Goal: Information Seeking & Learning: Learn about a topic

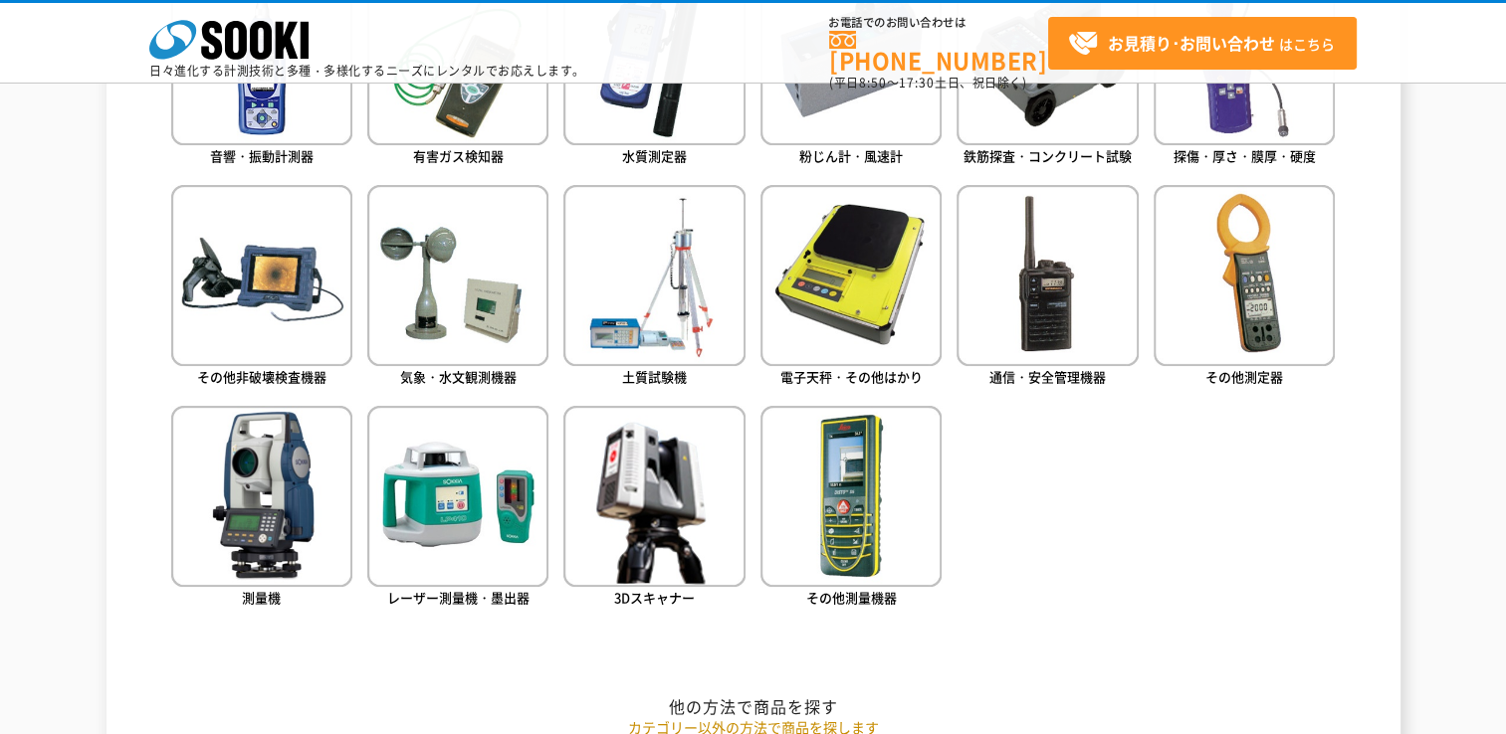
scroll to position [1127, 0]
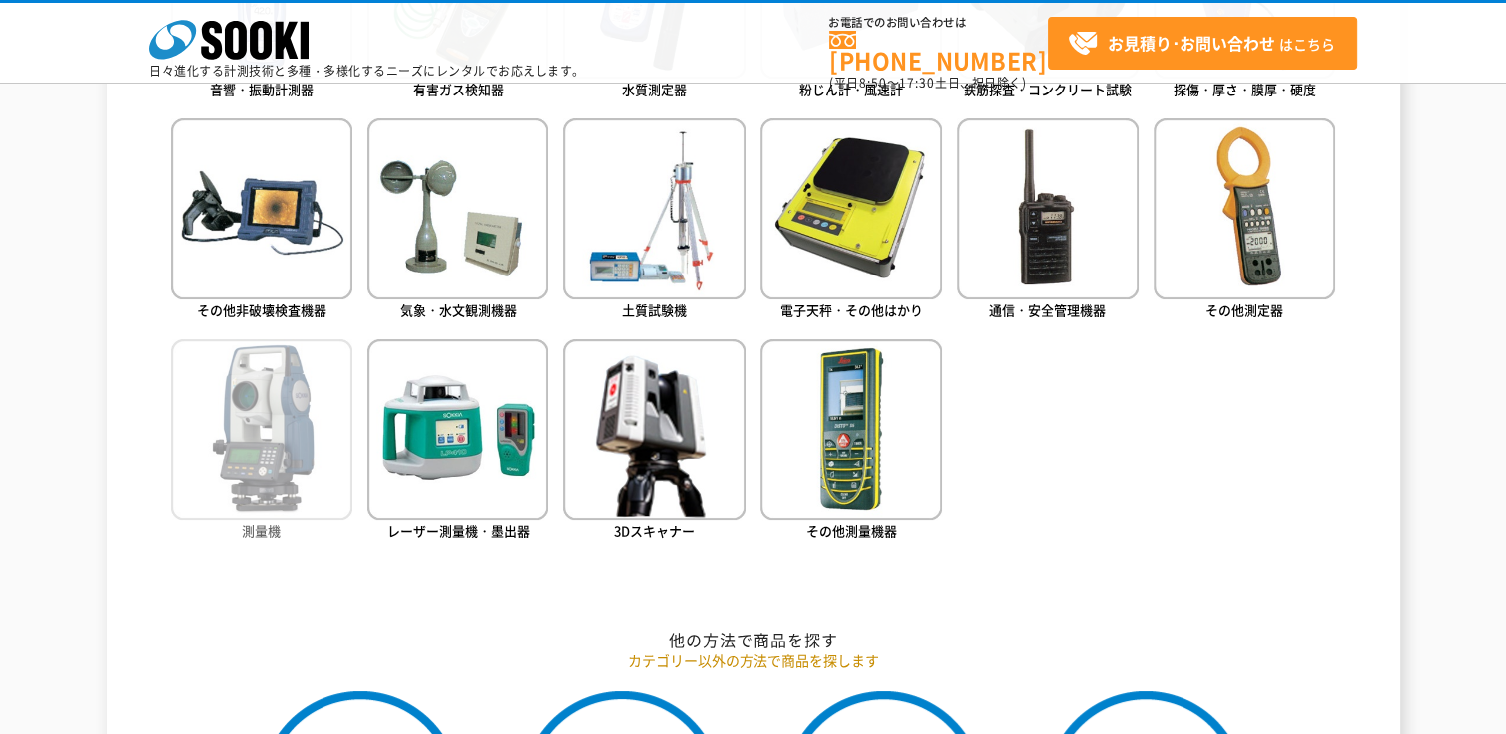
click at [262, 474] on img at bounding box center [261, 429] width 181 height 181
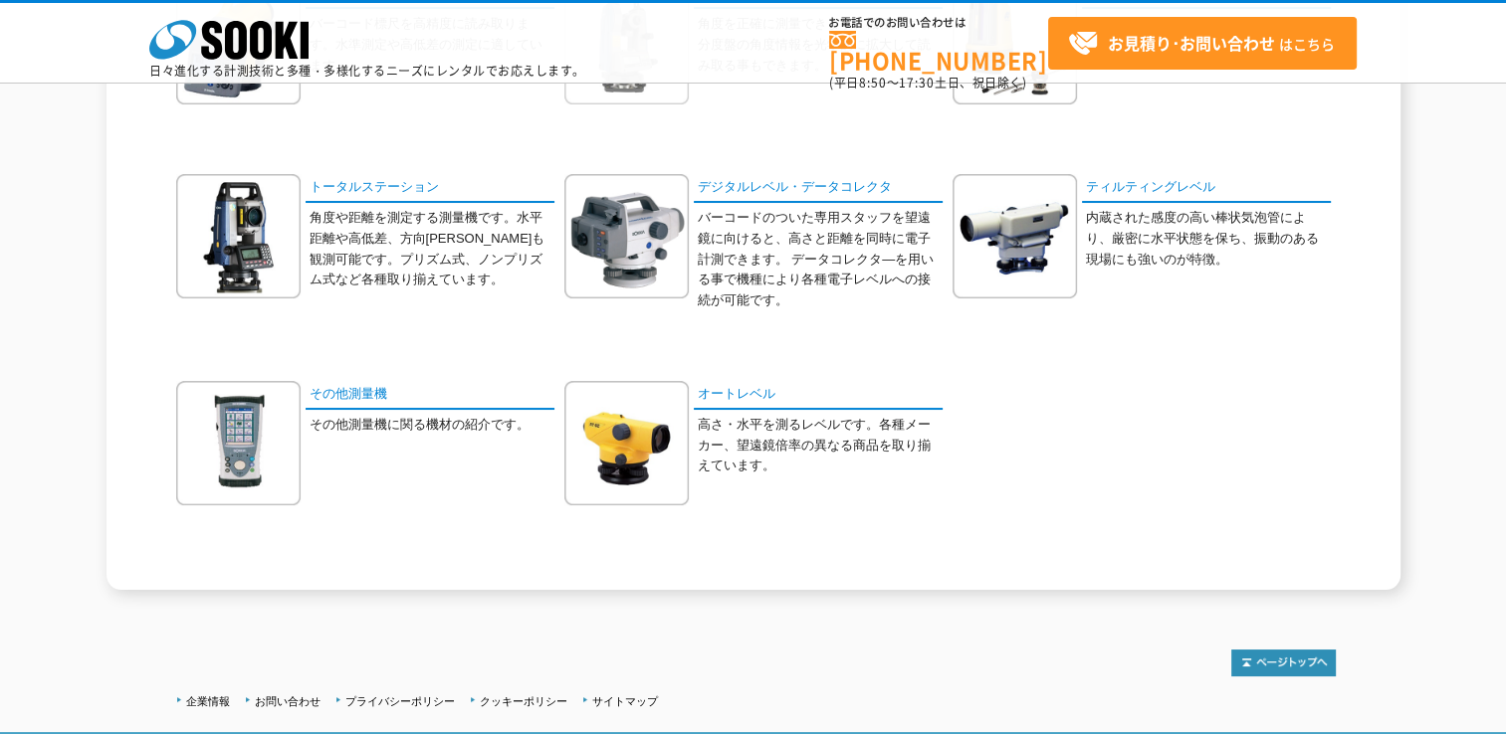
scroll to position [199, 0]
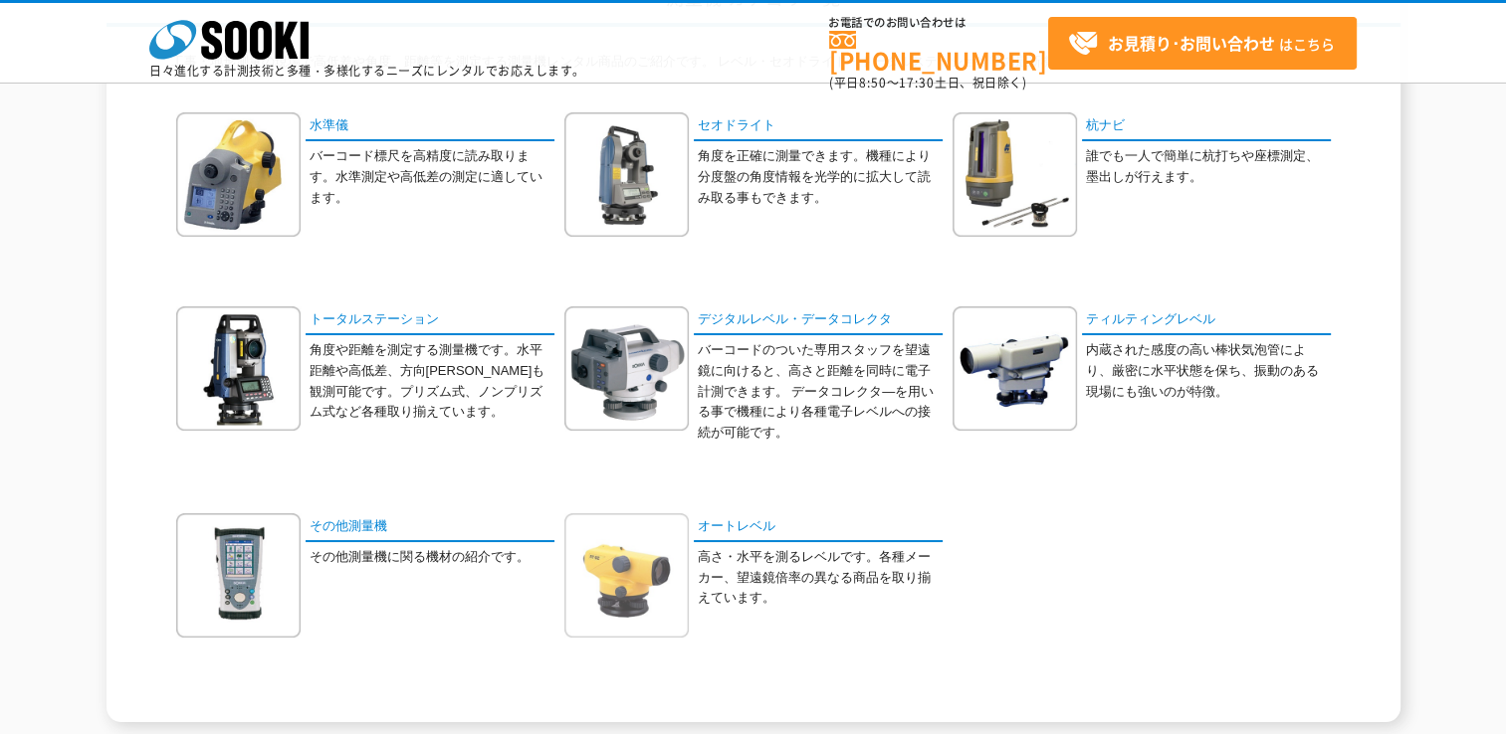
click at [596, 571] on img at bounding box center [626, 575] width 124 height 124
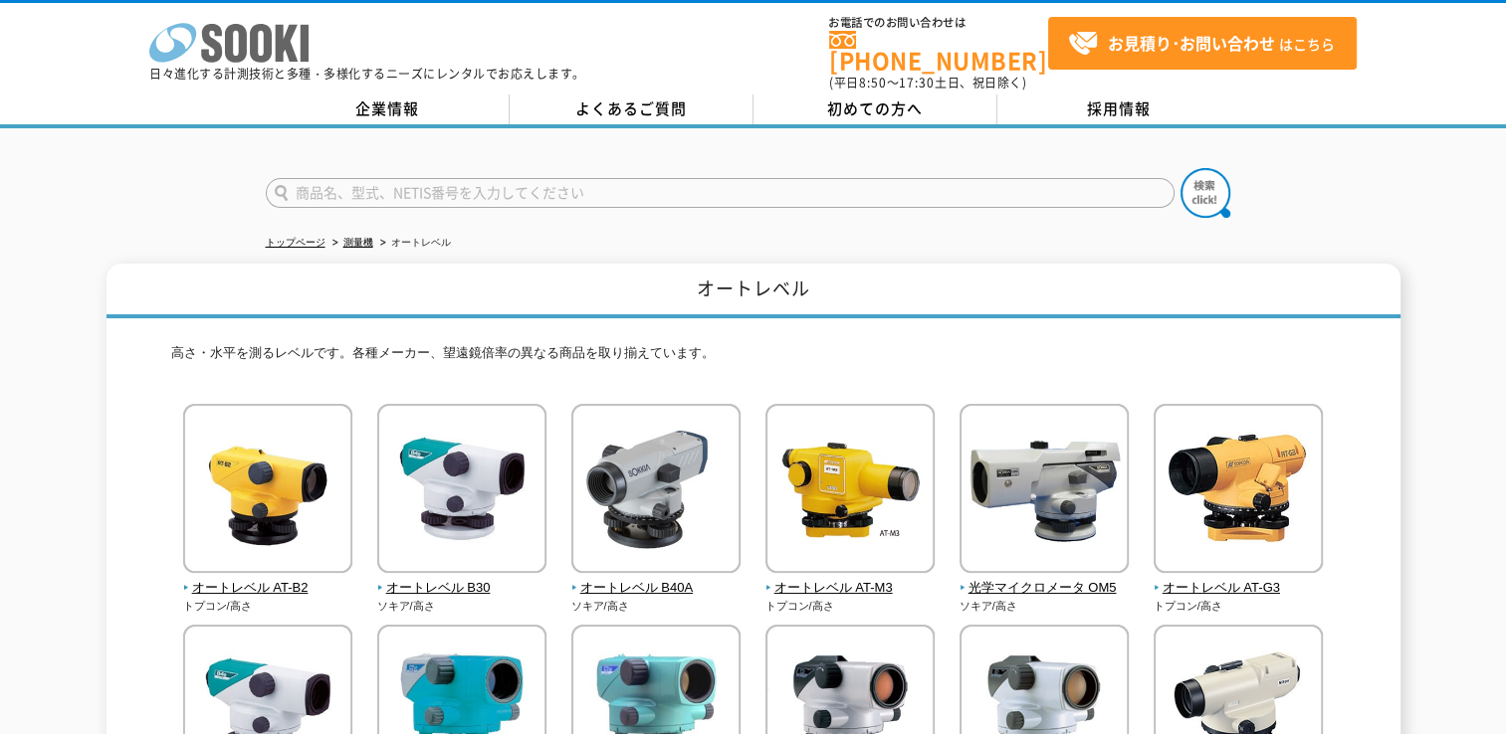
click at [257, 36] on icon at bounding box center [261, 43] width 22 height 39
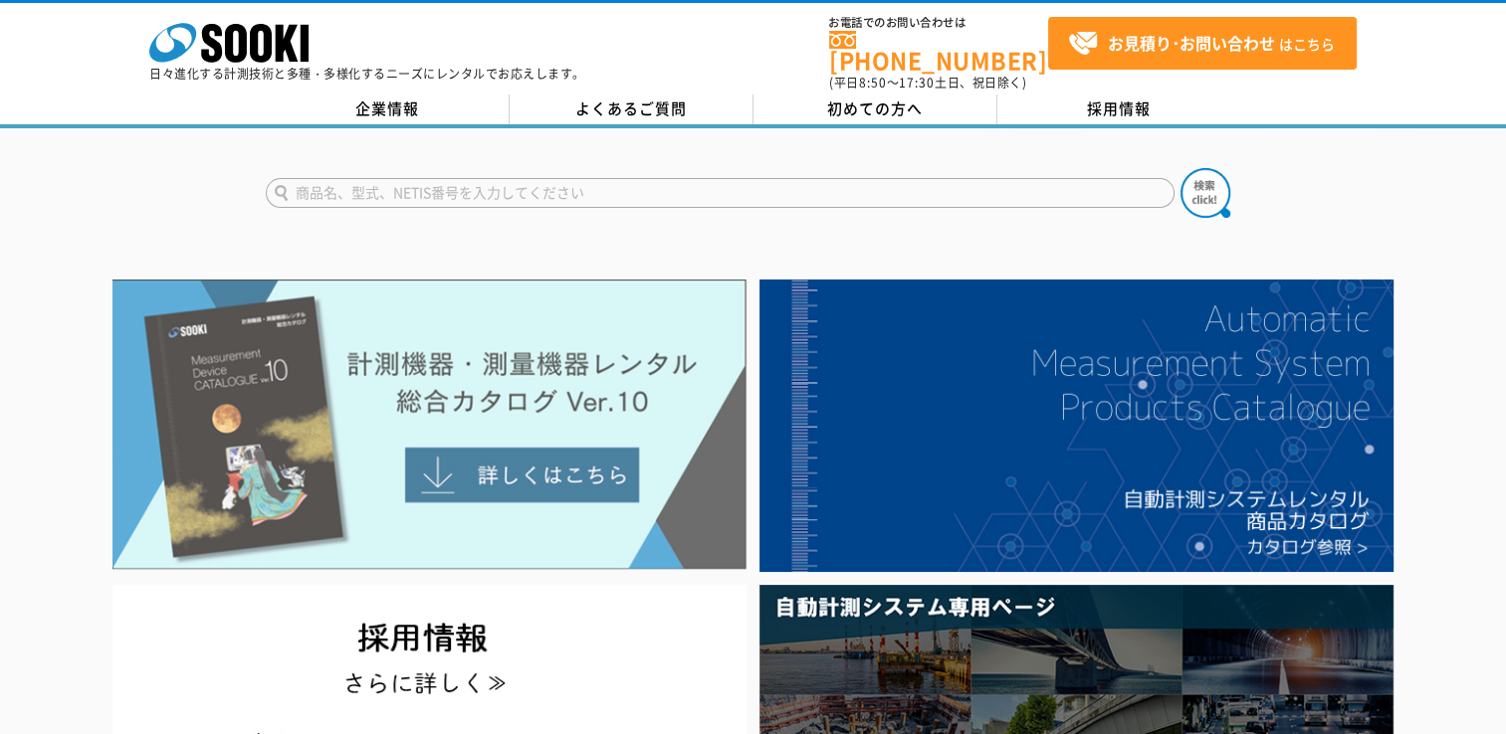
click at [597, 356] on img at bounding box center [429, 425] width 634 height 291
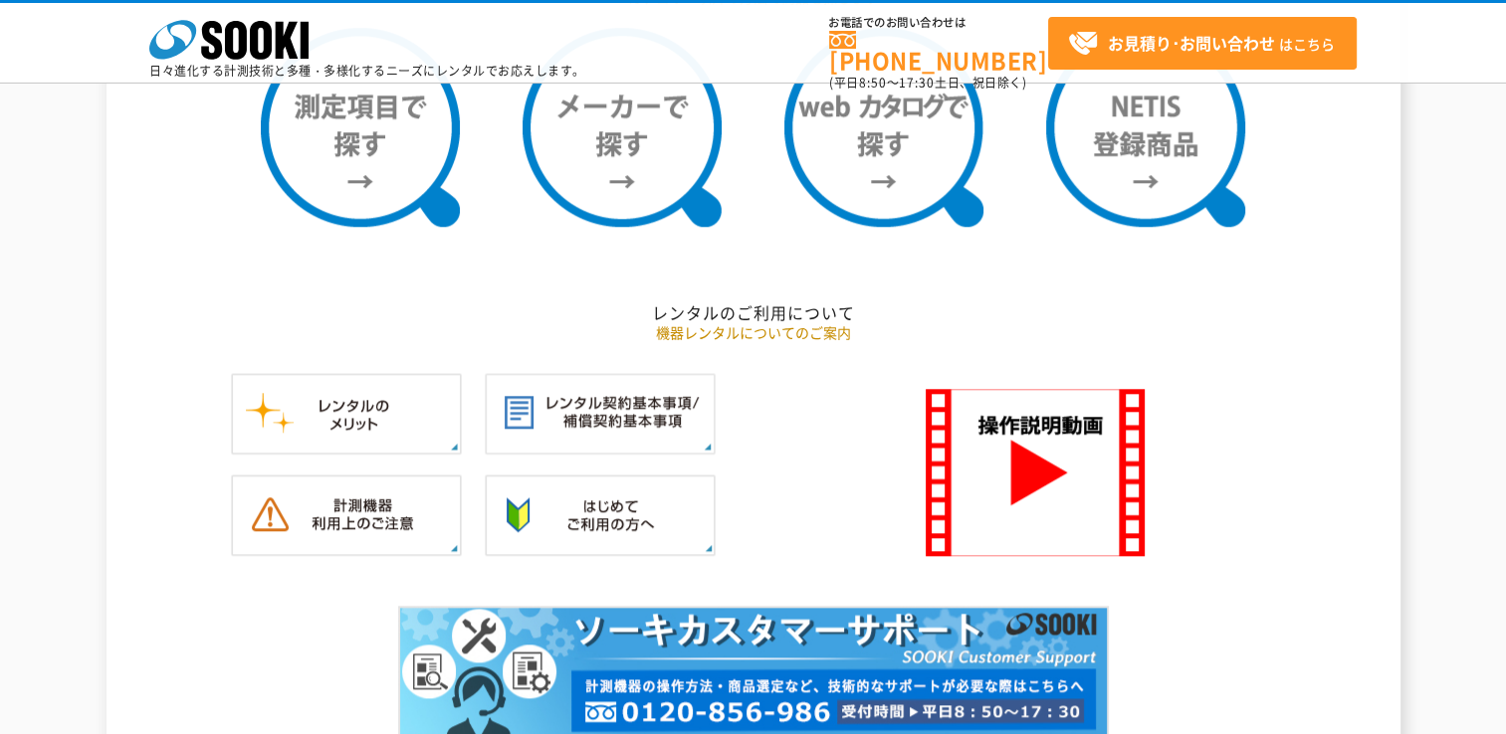
scroll to position [1658, 0]
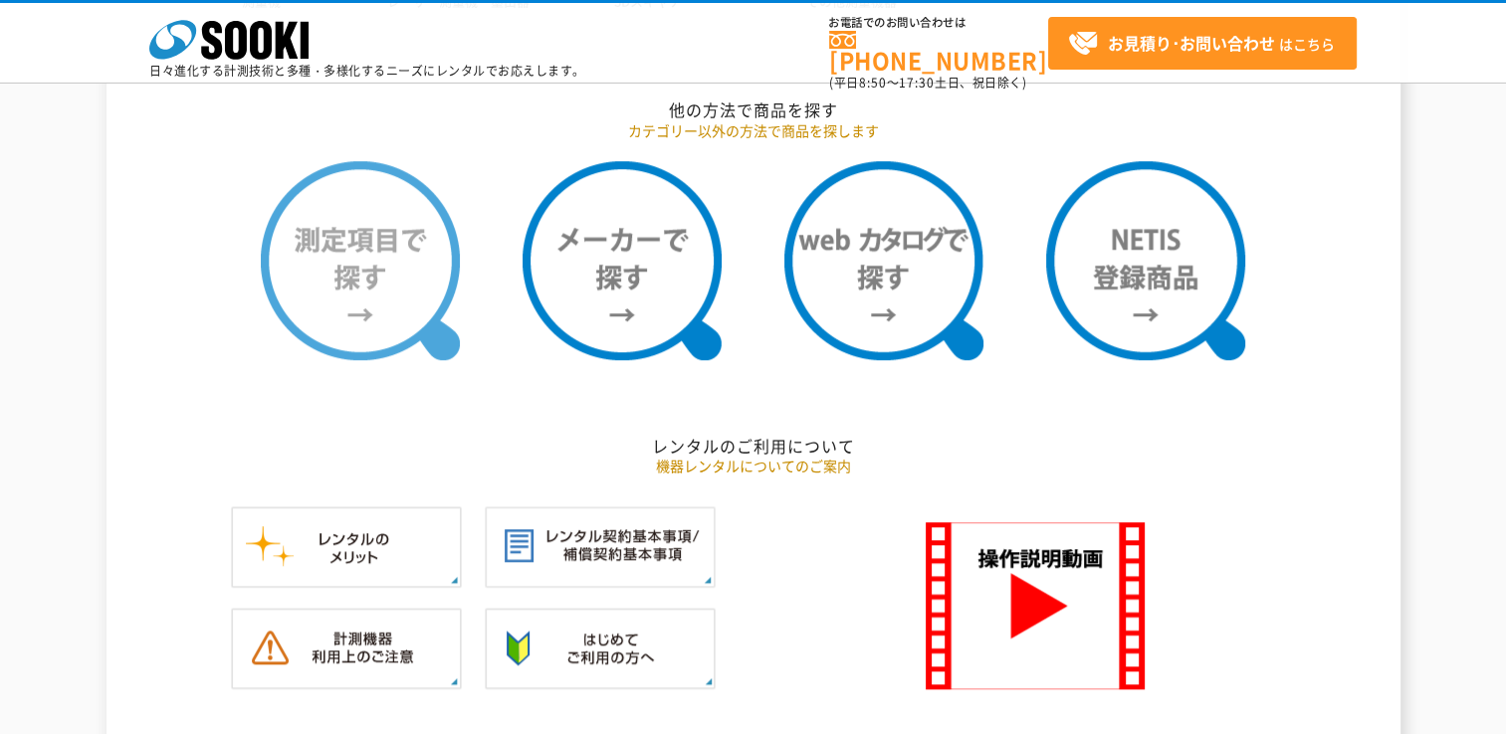
click at [414, 300] on img at bounding box center [360, 260] width 199 height 199
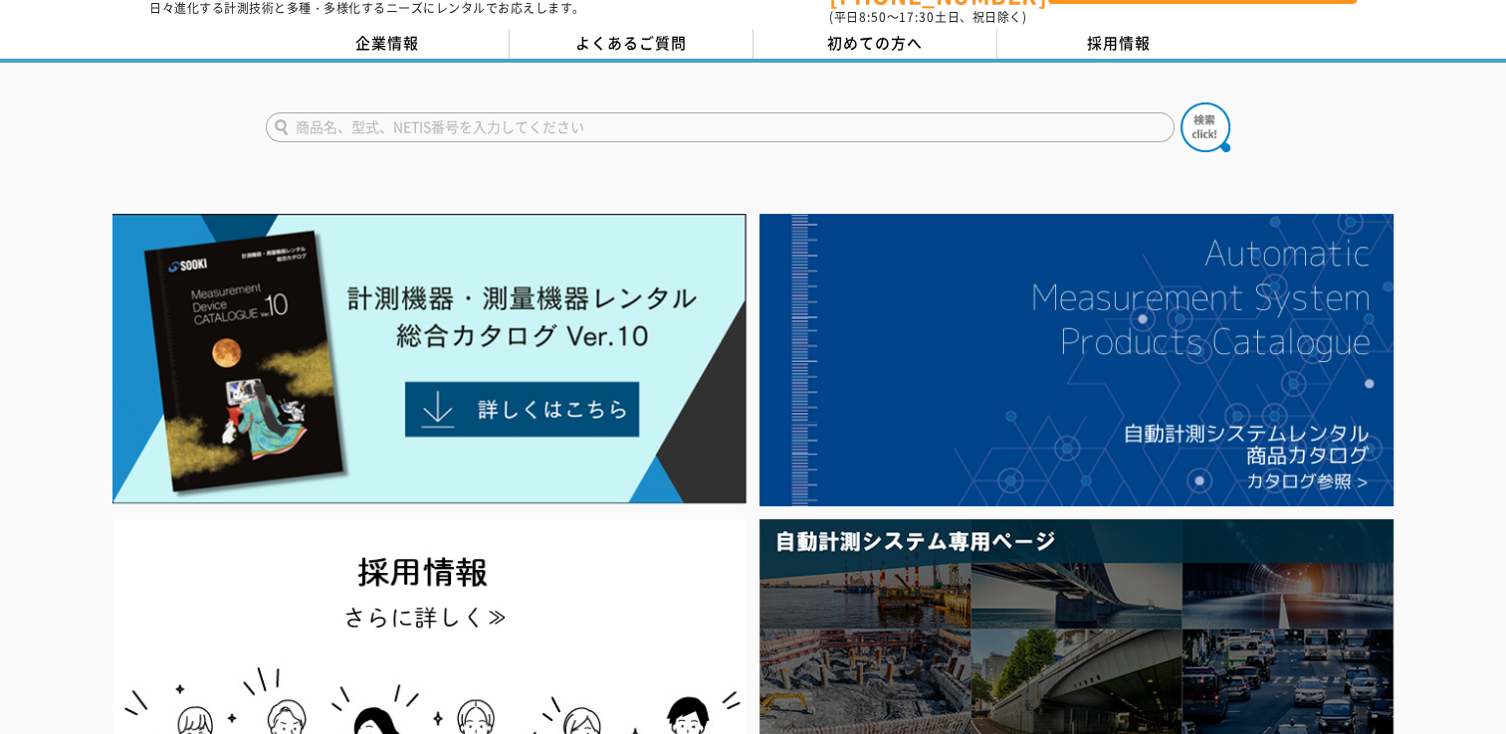
scroll to position [0, 0]
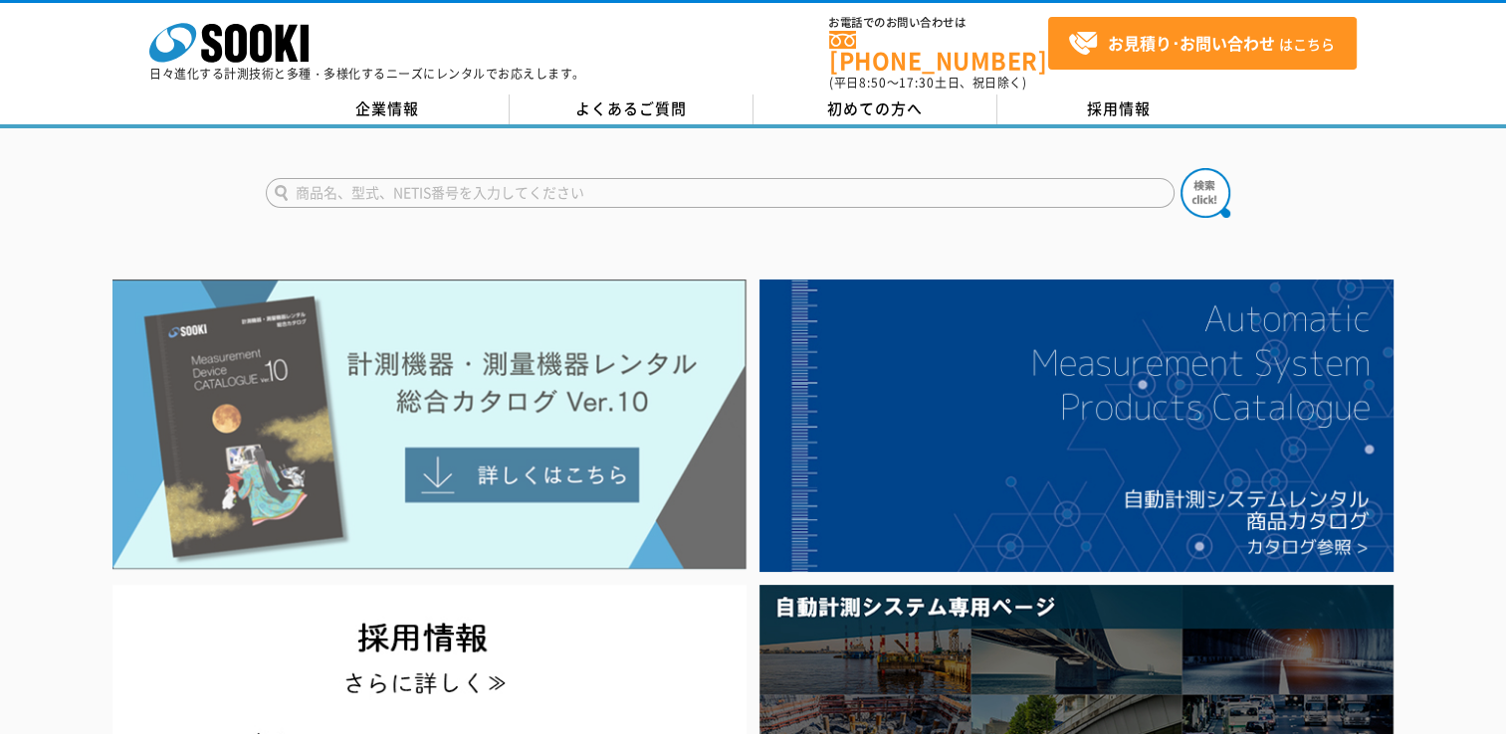
click at [616, 369] on img at bounding box center [429, 425] width 634 height 291
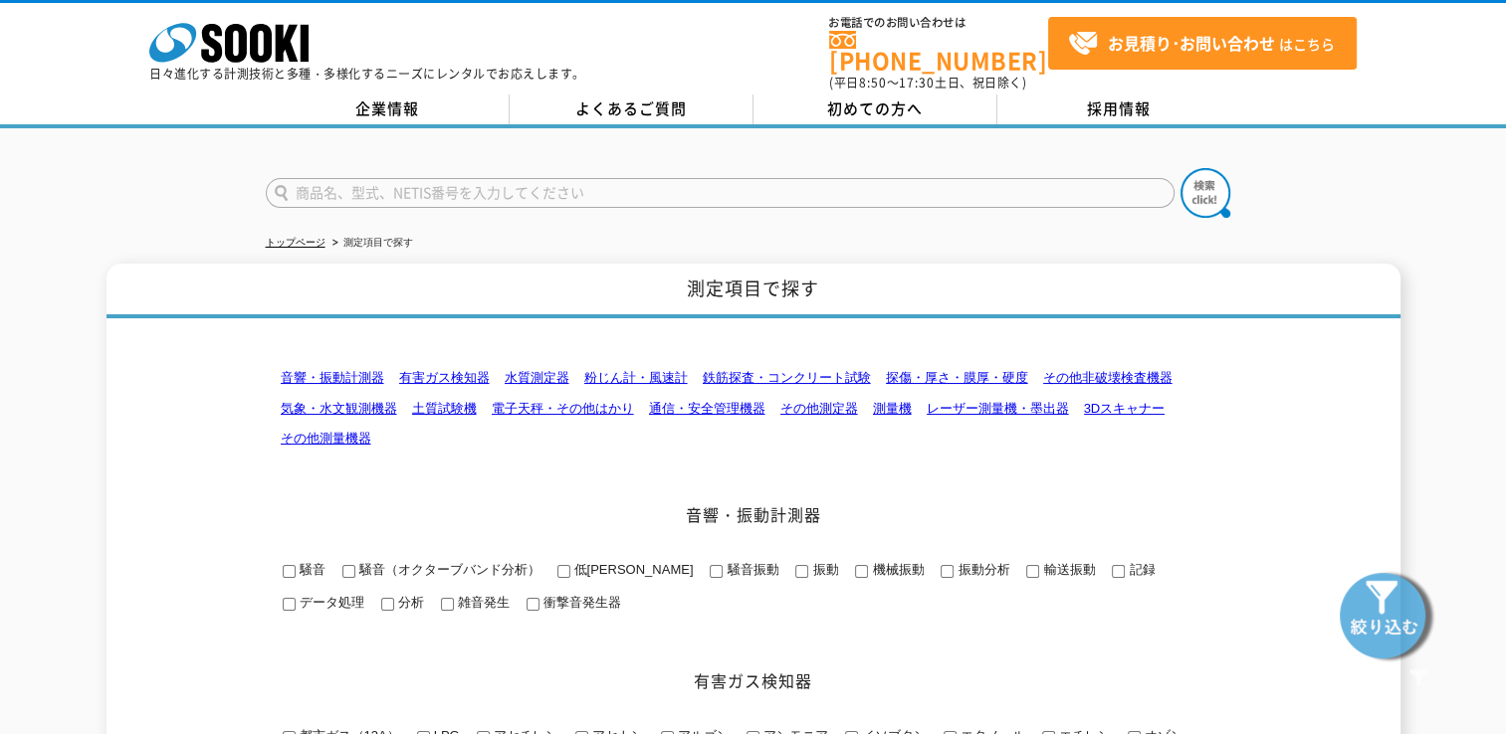
click at [887, 401] on link "測量機" at bounding box center [892, 408] width 39 height 15
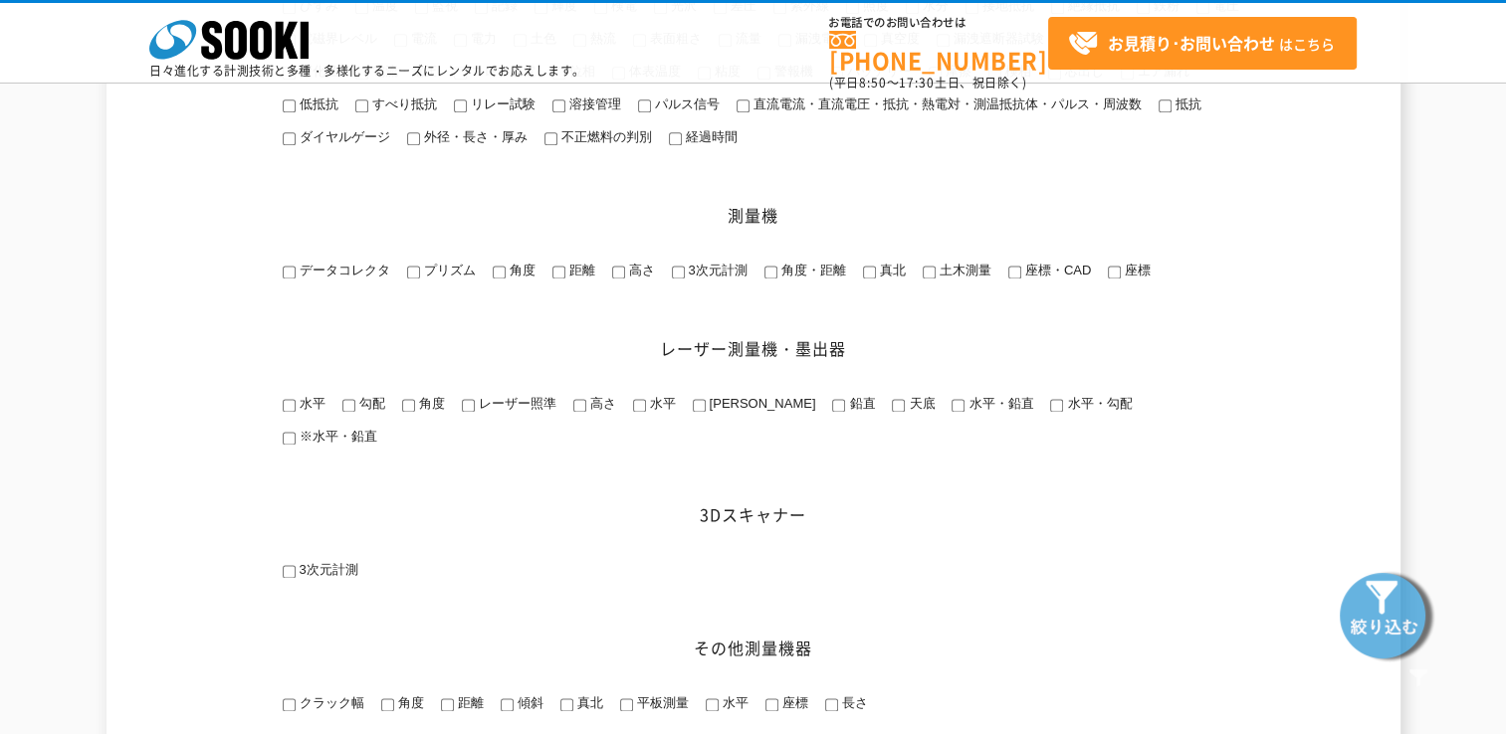
scroll to position [2782, 0]
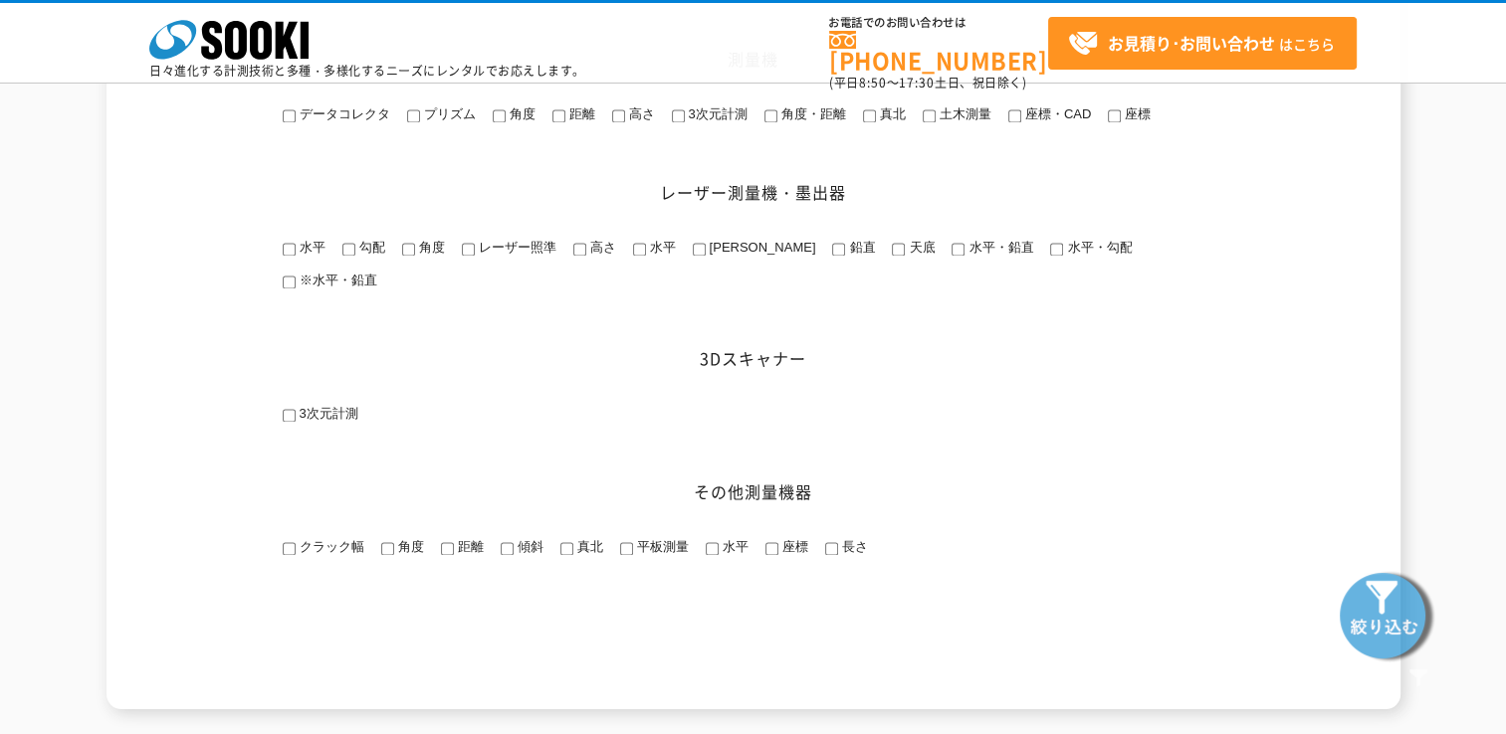
click at [292, 122] on input "データコレクタ" at bounding box center [289, 115] width 13 height 13
checkbox input "true"
click at [409, 122] on input "プリズム" at bounding box center [413, 115] width 13 height 13
checkbox input "true"
click at [500, 122] on input "角度" at bounding box center [499, 115] width 13 height 13
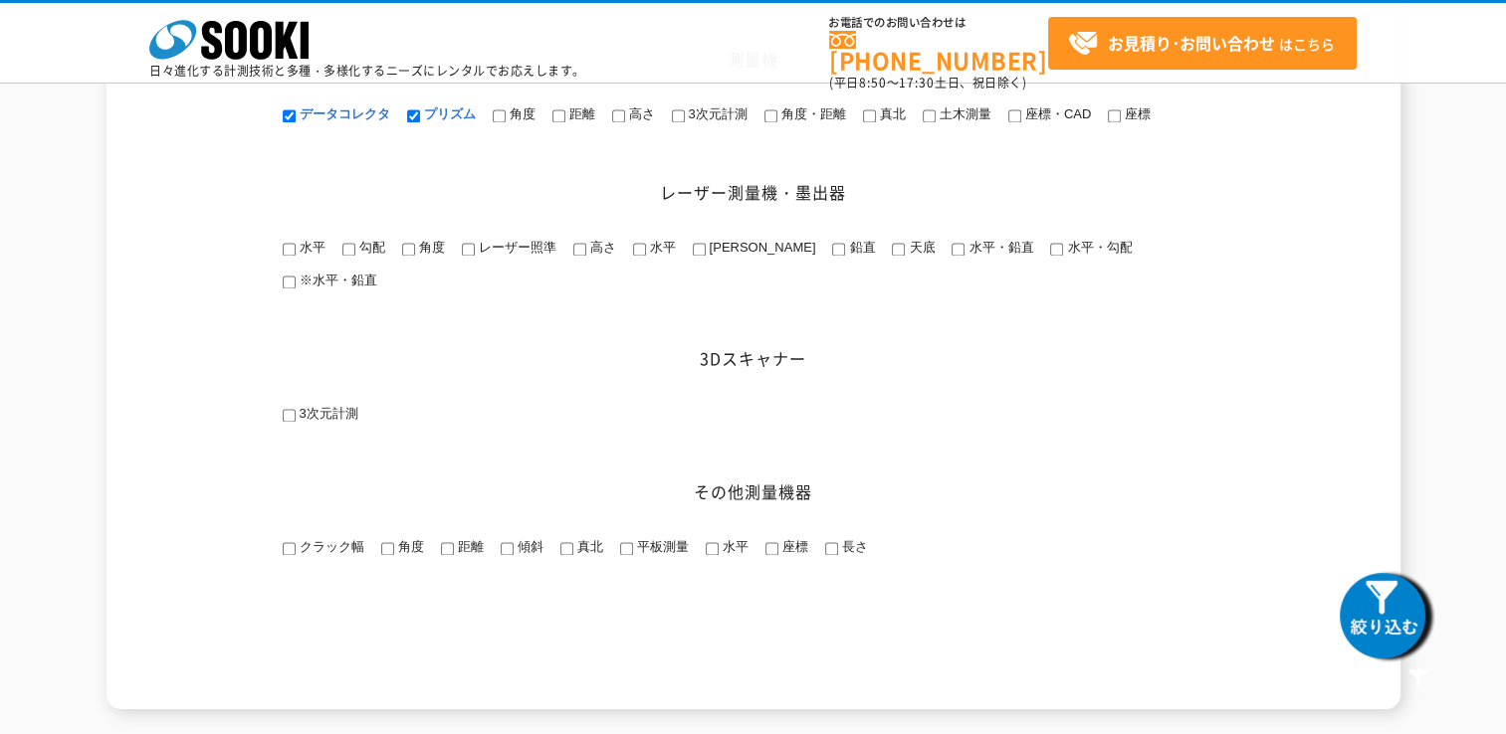
checkbox input "true"
click at [557, 122] on input "距離" at bounding box center [558, 115] width 13 height 13
checkbox input "true"
click at [621, 122] on input "高さ" at bounding box center [618, 115] width 13 height 13
checkbox input "true"
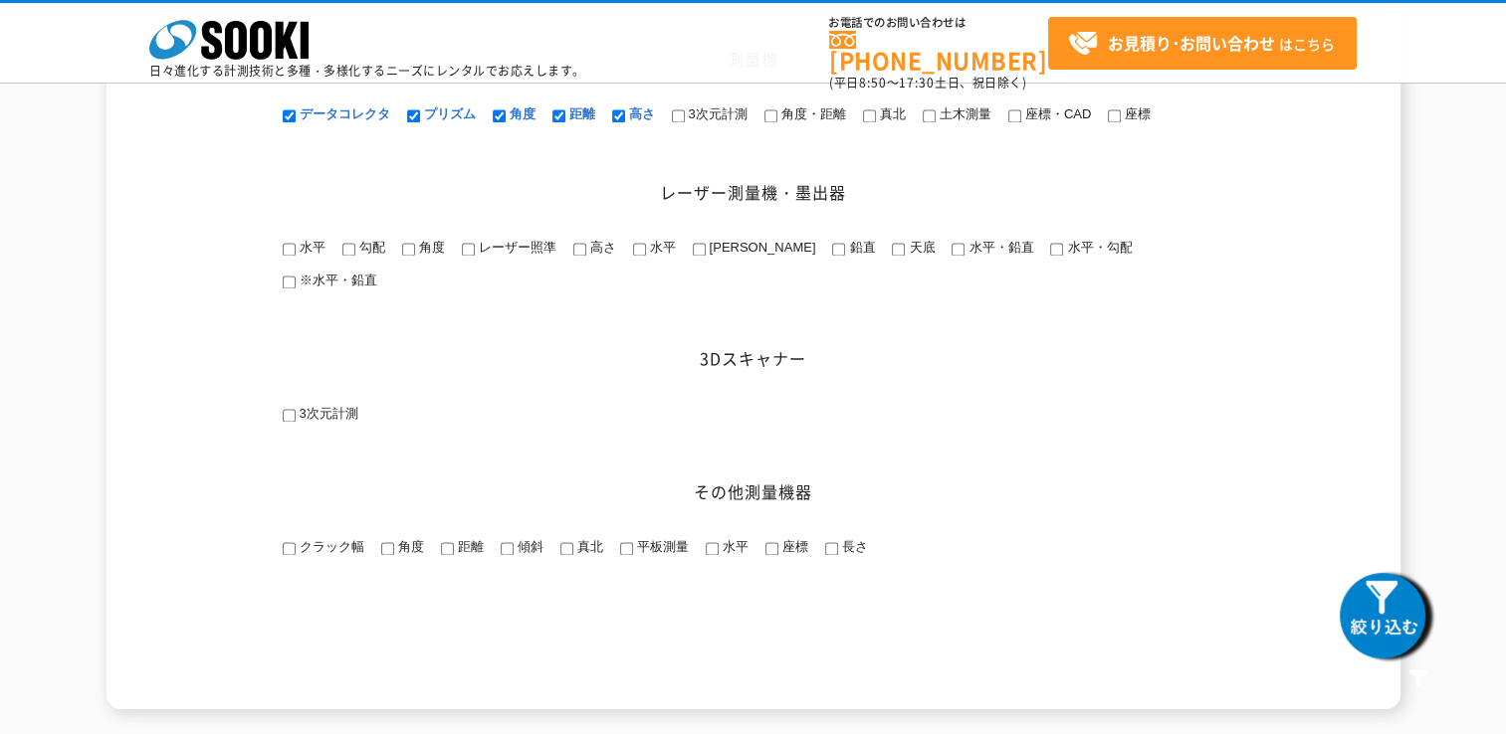
click at [677, 122] on input "3次元計測" at bounding box center [678, 115] width 13 height 13
checkbox input "true"
click at [780, 121] on span "角度・距離" at bounding box center [811, 113] width 69 height 15
click at [777, 122] on input "角度・距離" at bounding box center [770, 115] width 13 height 13
checkbox input "true"
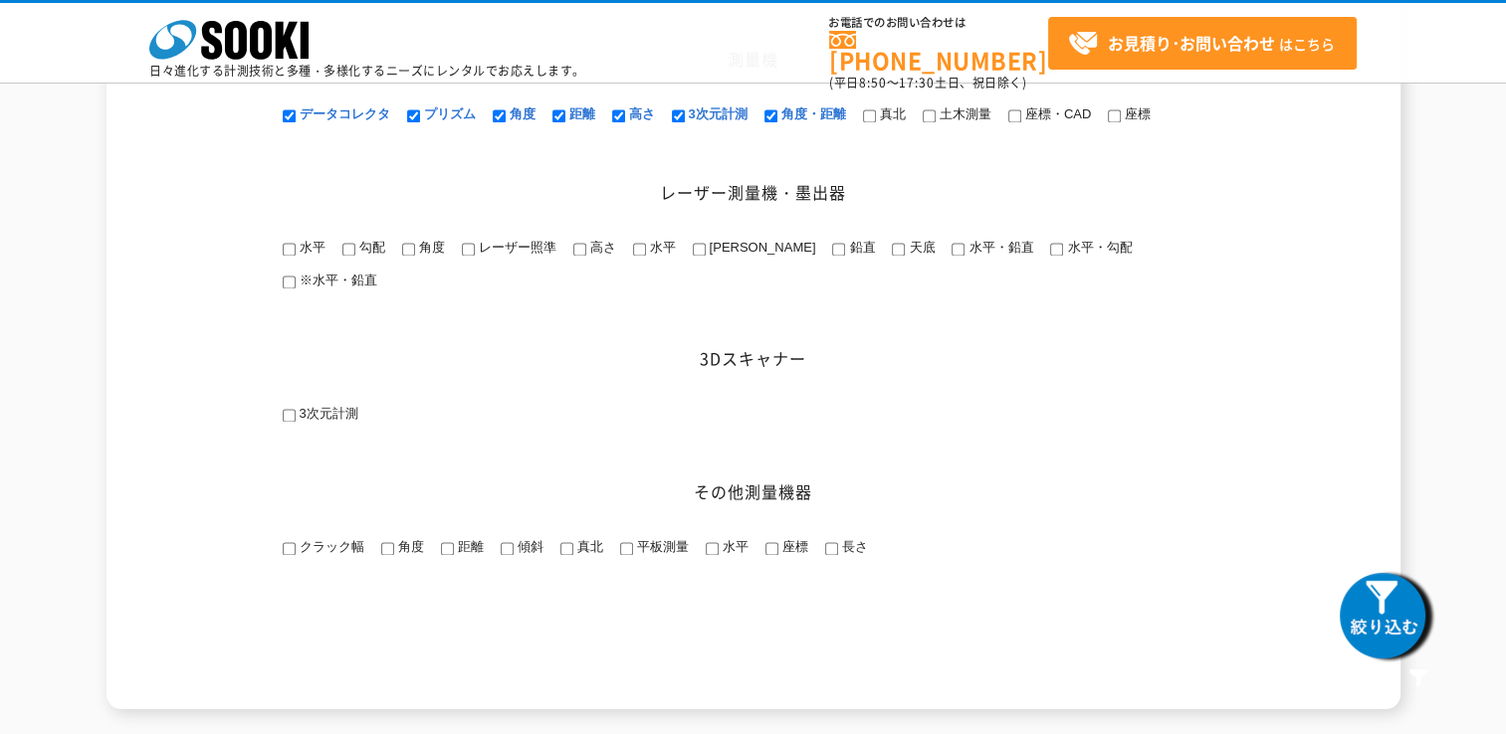
click at [884, 121] on span "真北" at bounding box center [891, 113] width 30 height 15
click at [876, 122] on input "真北" at bounding box center [869, 115] width 13 height 13
checkbox input "true"
click at [967, 121] on span "土木測量" at bounding box center [963, 113] width 56 height 15
click at [935, 122] on input "土木測量" at bounding box center [928, 115] width 13 height 13
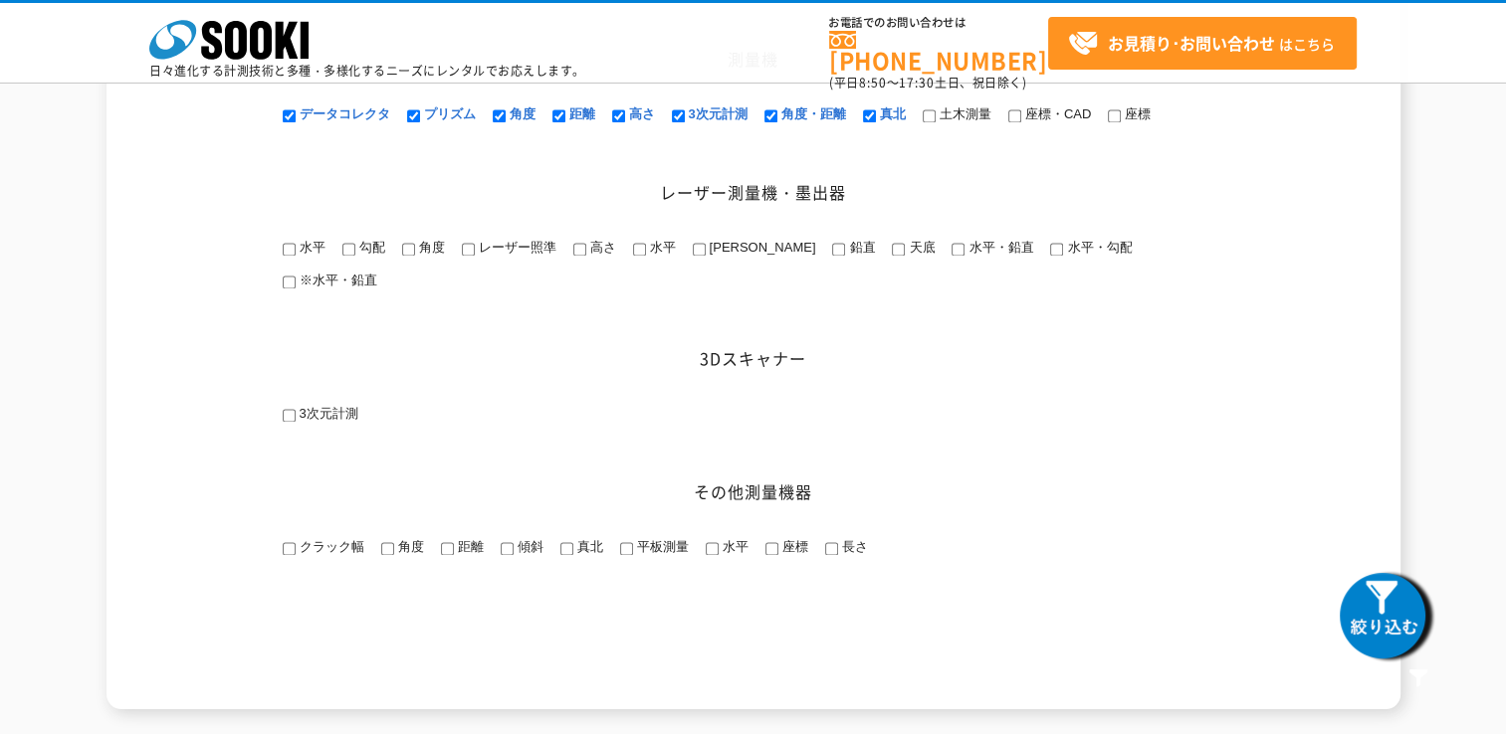
checkbox input "true"
click at [1041, 121] on span "座標・CAD" at bounding box center [1056, 113] width 70 height 15
click at [1021, 122] on input "座標・CAD" at bounding box center [1014, 115] width 13 height 13
checkbox input "true"
click at [1127, 121] on span "座標" at bounding box center [1136, 113] width 30 height 15
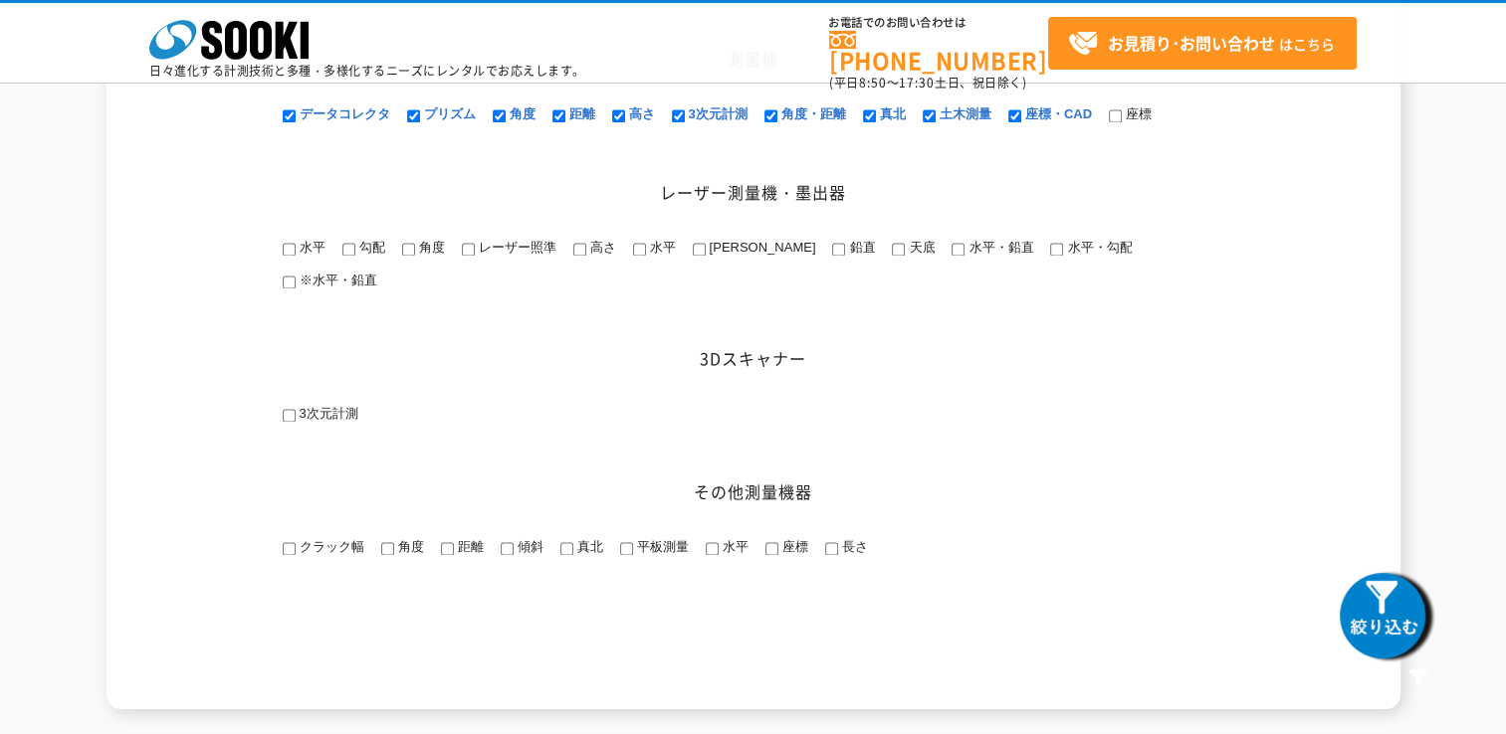
click at [1121, 122] on input "座標" at bounding box center [1114, 115] width 13 height 13
checkbox input "true"
click at [1359, 629] on img at bounding box center [1386, 615] width 100 height 100
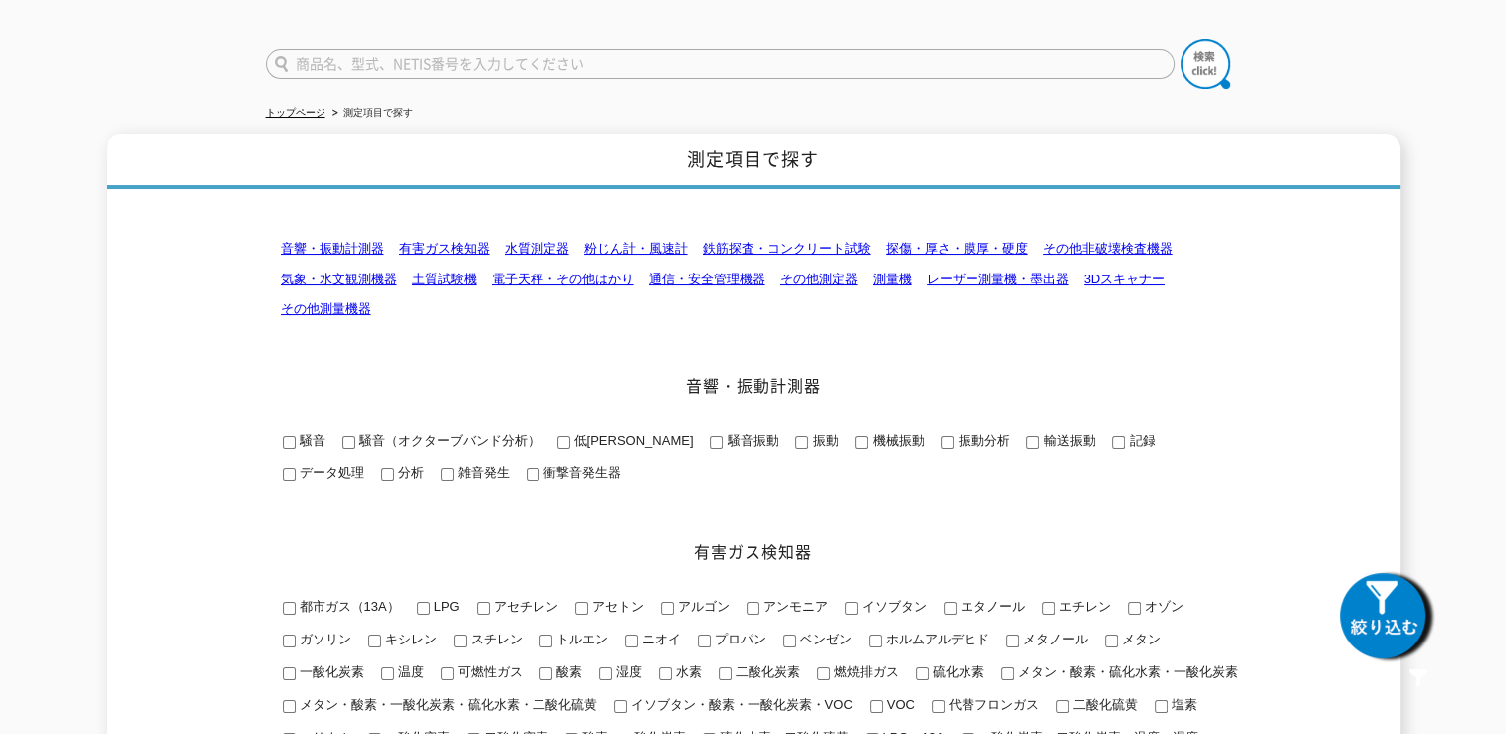
scroll to position [0, 0]
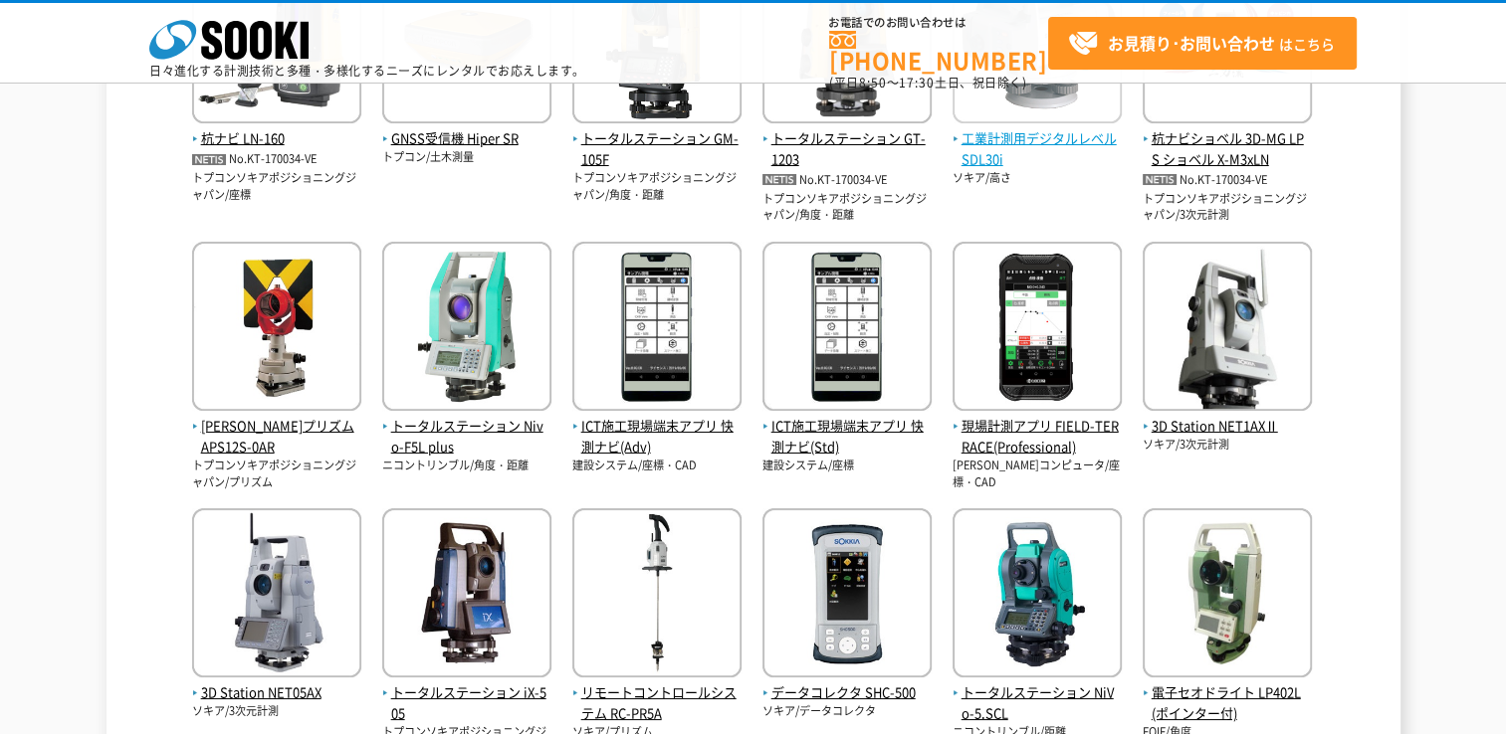
scroll to position [953, 0]
